Goal: Task Accomplishment & Management: Manage account settings

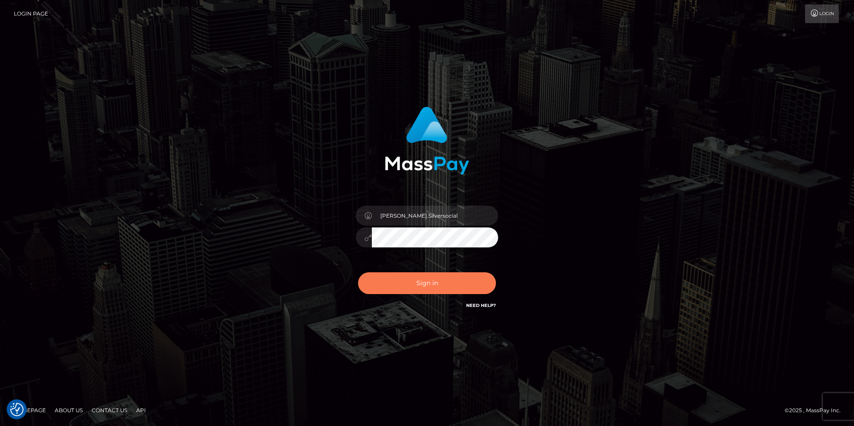
click at [449, 288] on button "Sign in" at bounding box center [427, 284] width 138 height 22
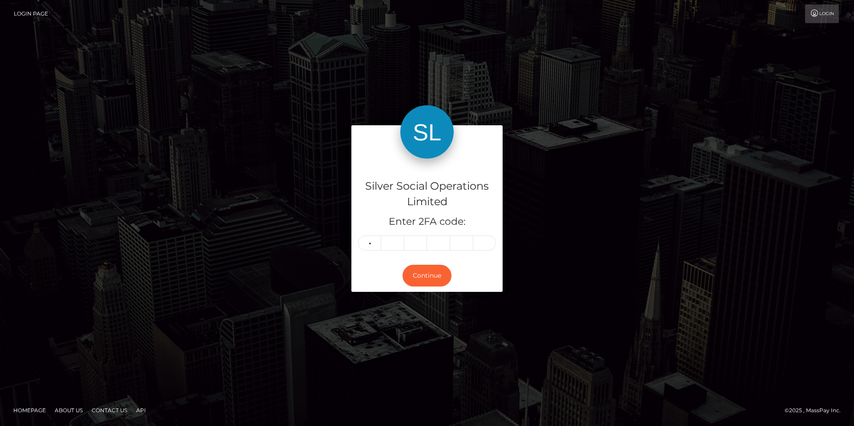
type input "5"
type input "3"
type input "1"
type input "2"
type input "8"
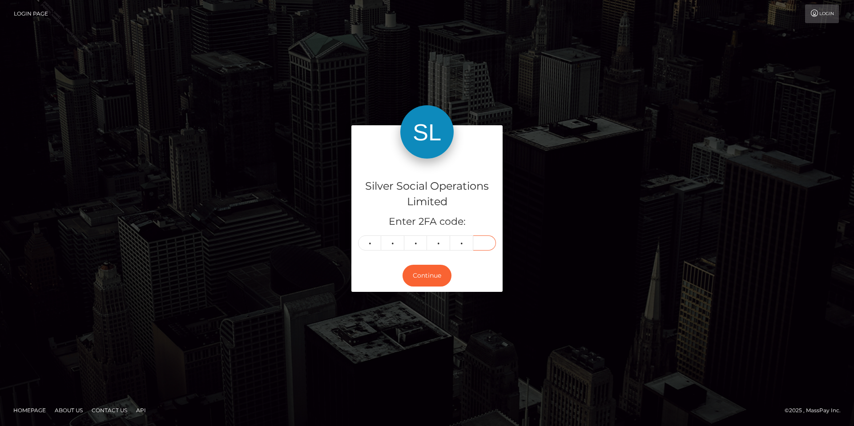
type input "0"
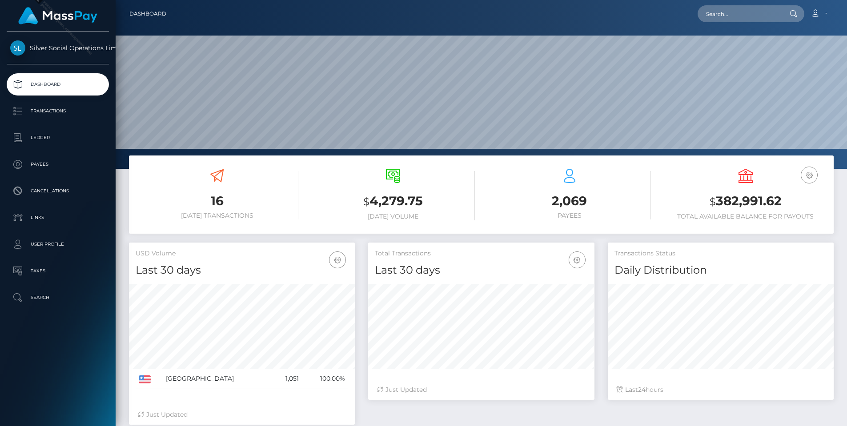
scroll to position [158, 226]
drag, startPoint x: 787, startPoint y: 204, endPoint x: 719, endPoint y: 201, distance: 68.5
click at [719, 201] on h3 "$ 382,991.62" at bounding box center [745, 201] width 163 height 18
copy h3 "382,991.62"
